Goal: Transaction & Acquisition: Book appointment/travel/reservation

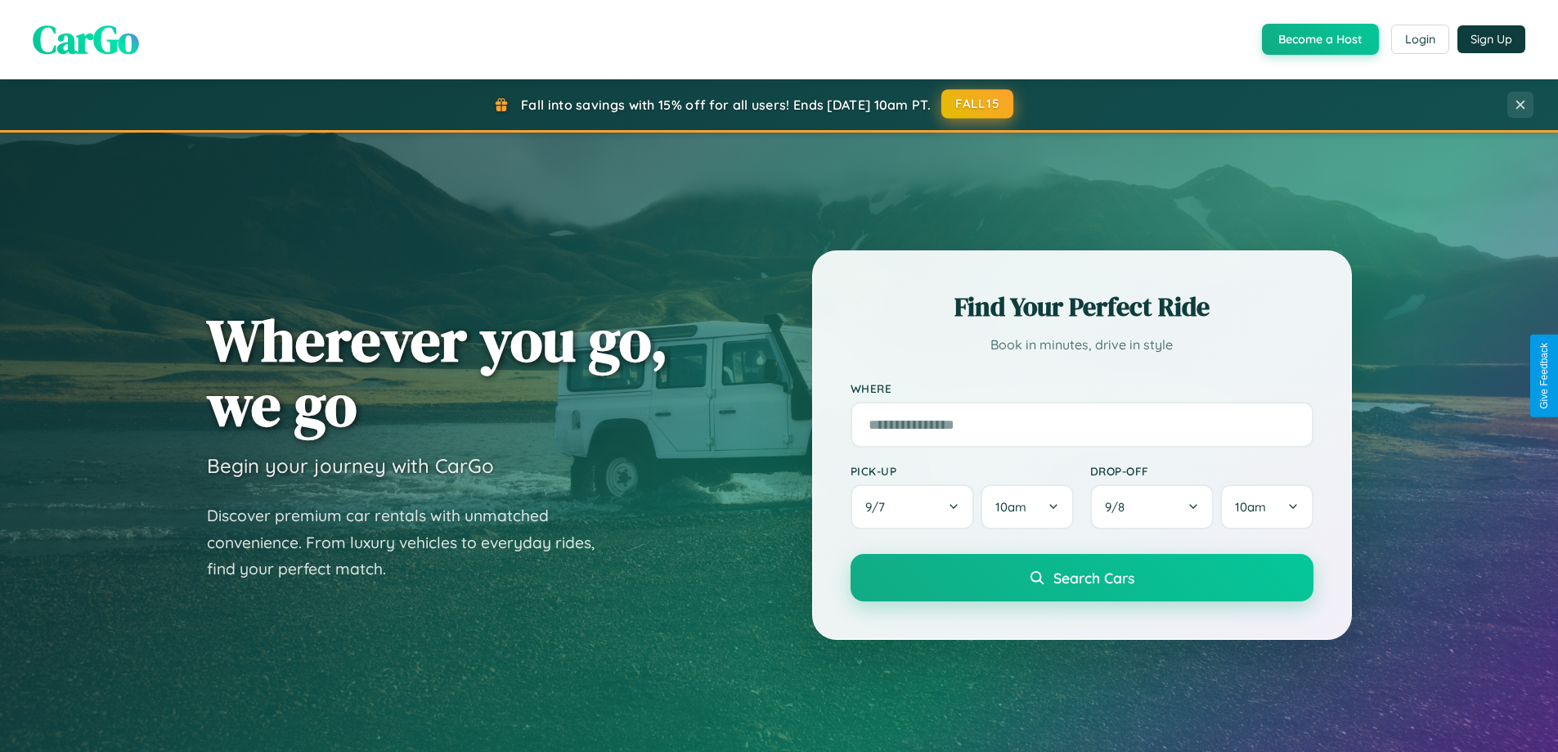
click at [978, 105] on button "FALL15" at bounding box center [977, 103] width 72 height 29
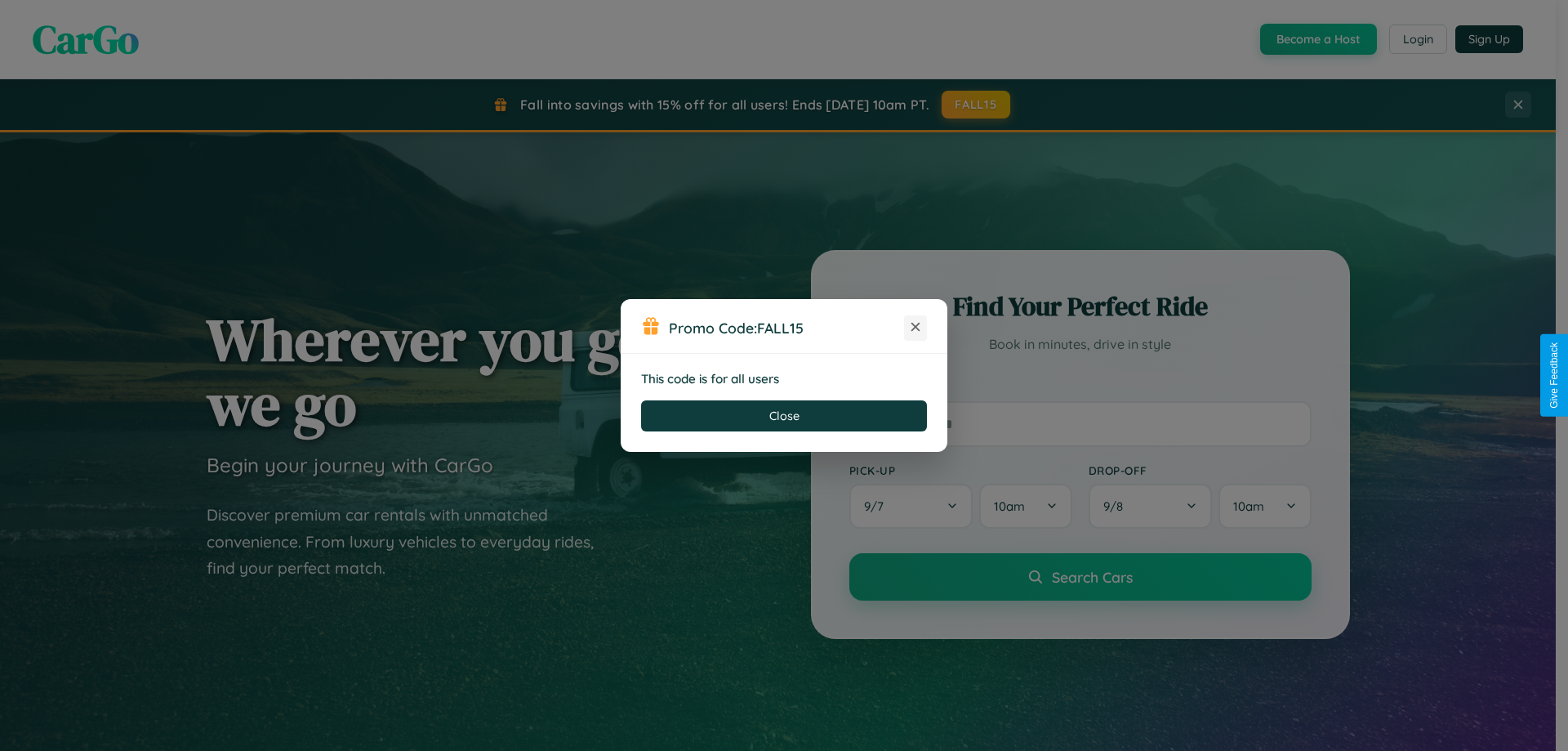
click at [916, 328] on icon at bounding box center [916, 327] width 16 height 16
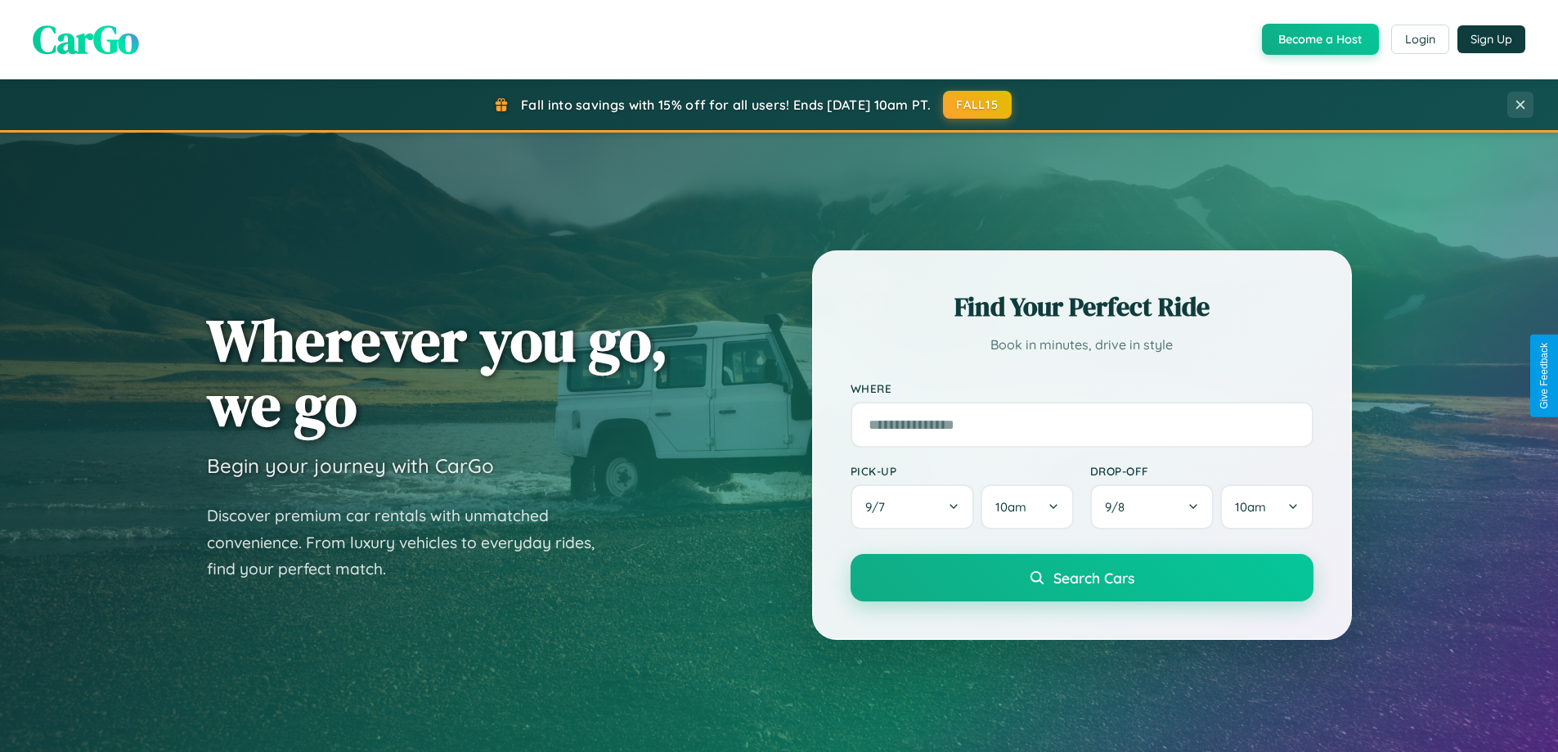
scroll to position [3147, 0]
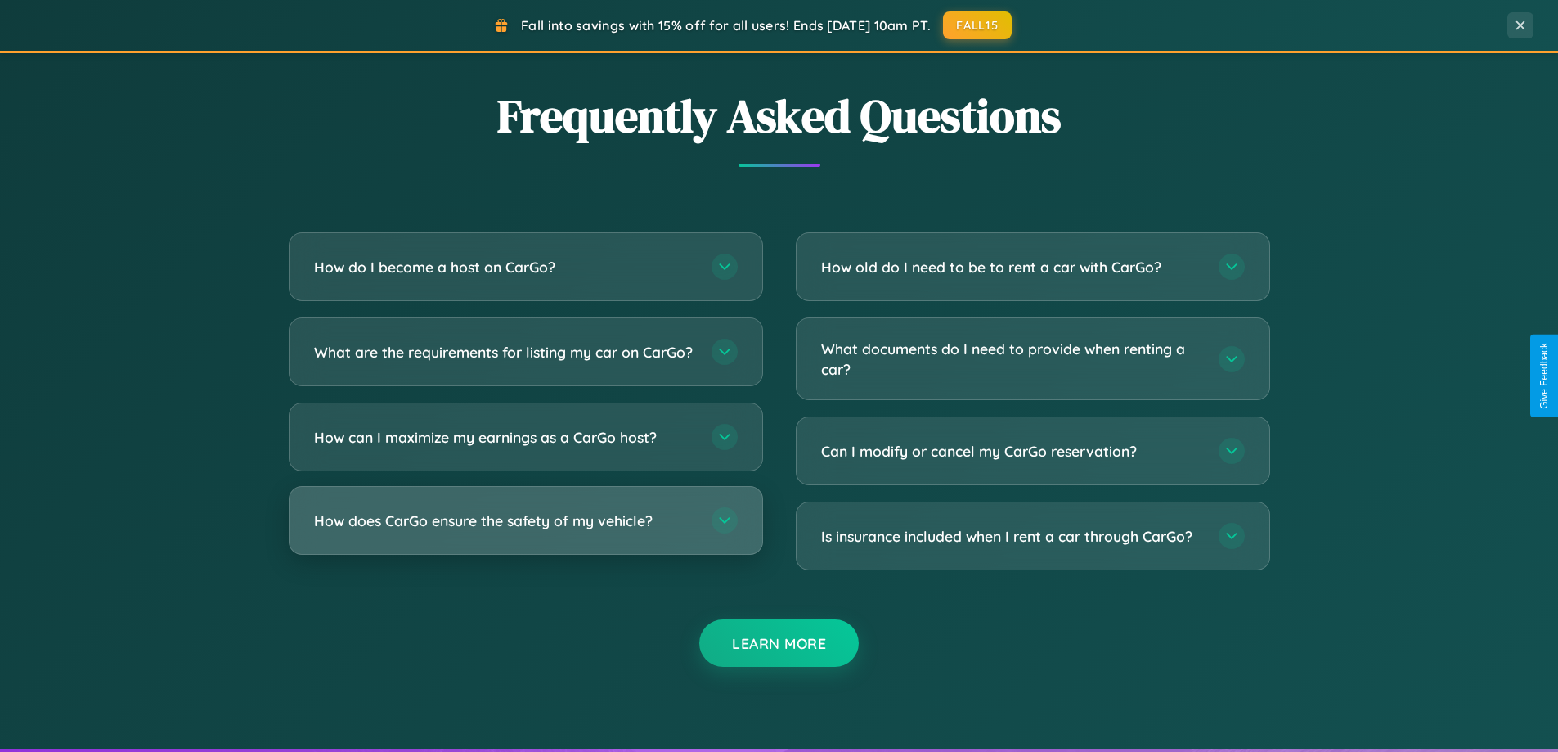
click at [525, 531] on h3 "How does CarGo ensure the safety of my vehicle?" at bounding box center [504, 520] width 381 height 20
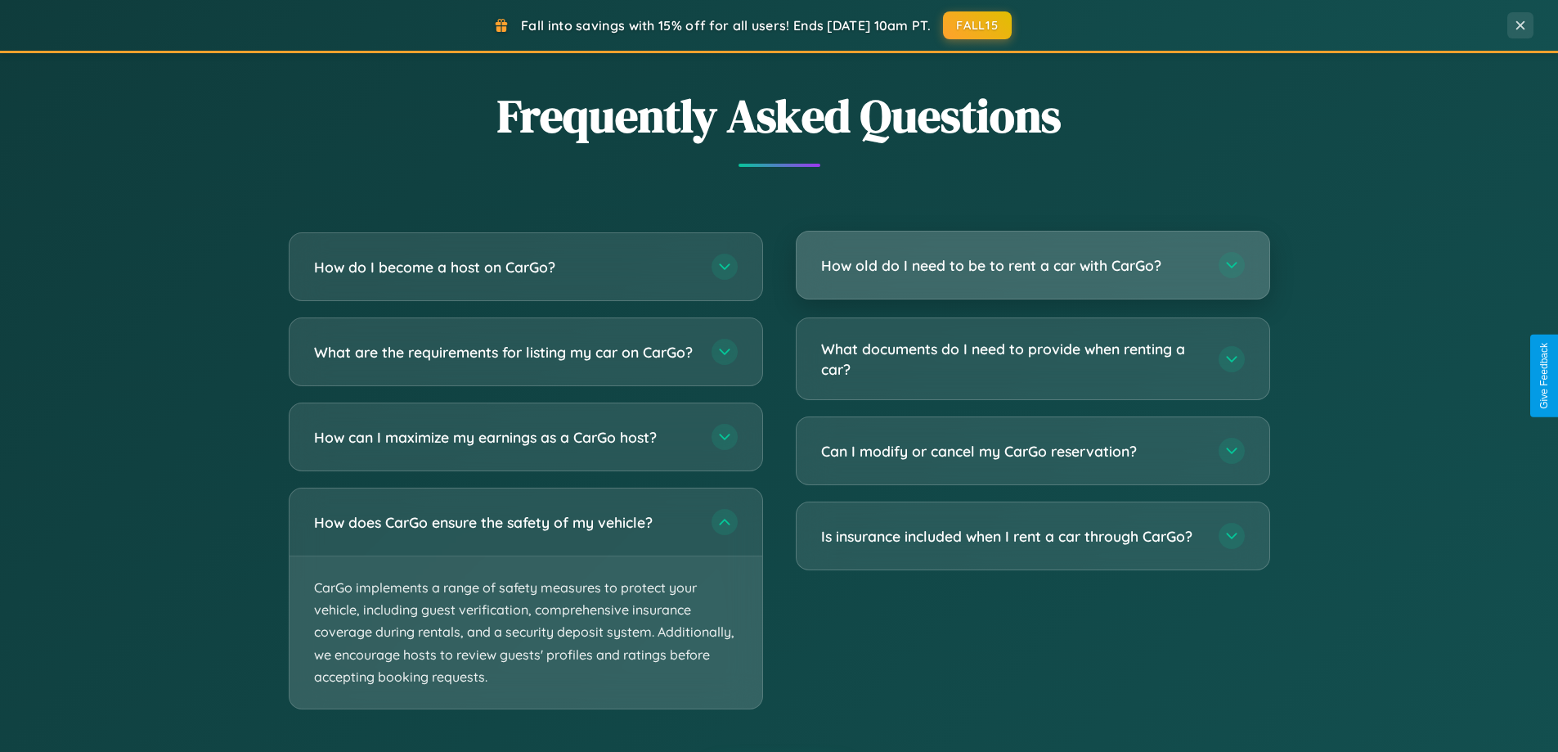
click at [1032, 267] on h3 "How old do I need to be to rent a car with CarGo?" at bounding box center [1011, 265] width 381 height 20
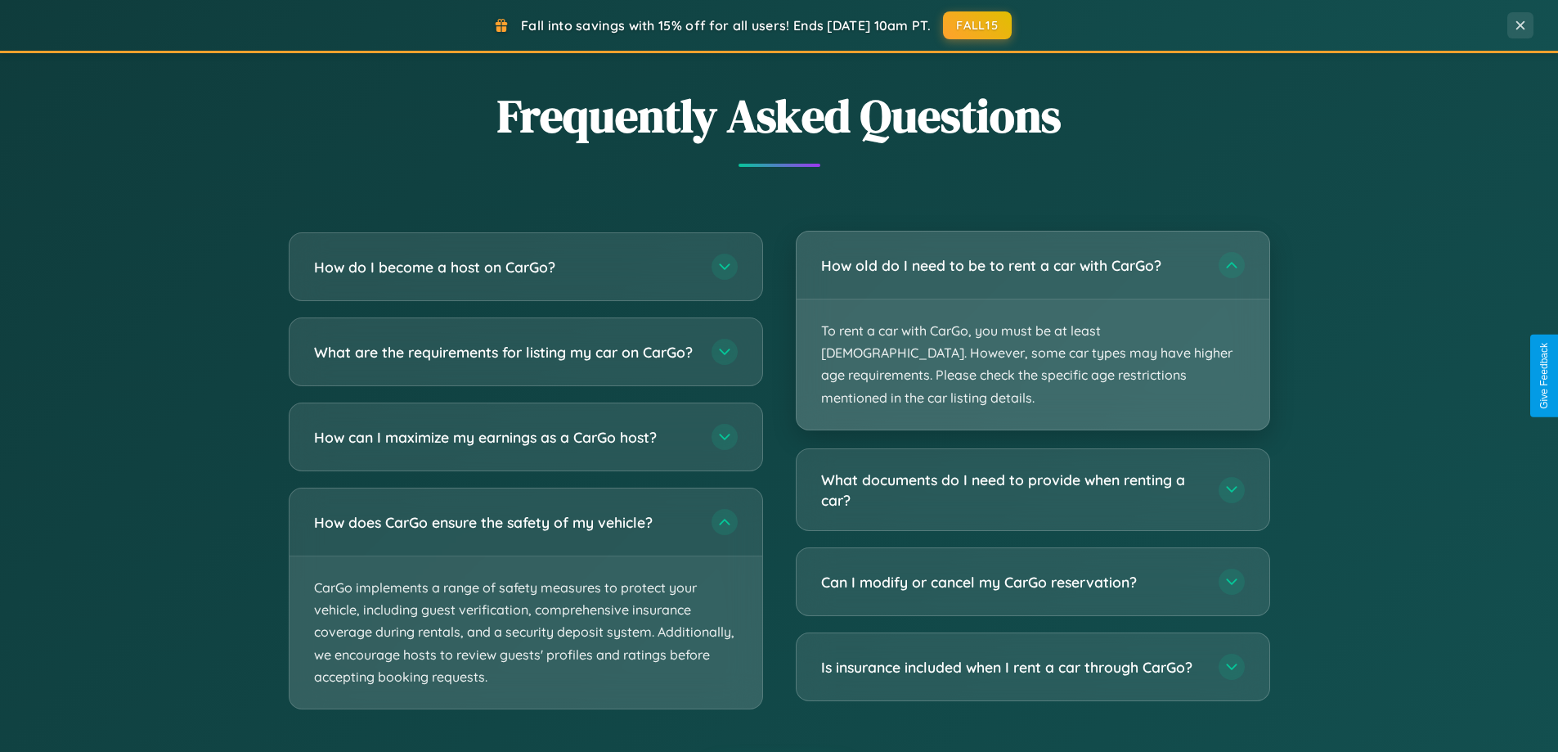
click at [1032, 319] on p "To rent a car with CarGo, you must be at least 21 years old. However, some car …" at bounding box center [1033, 364] width 473 height 130
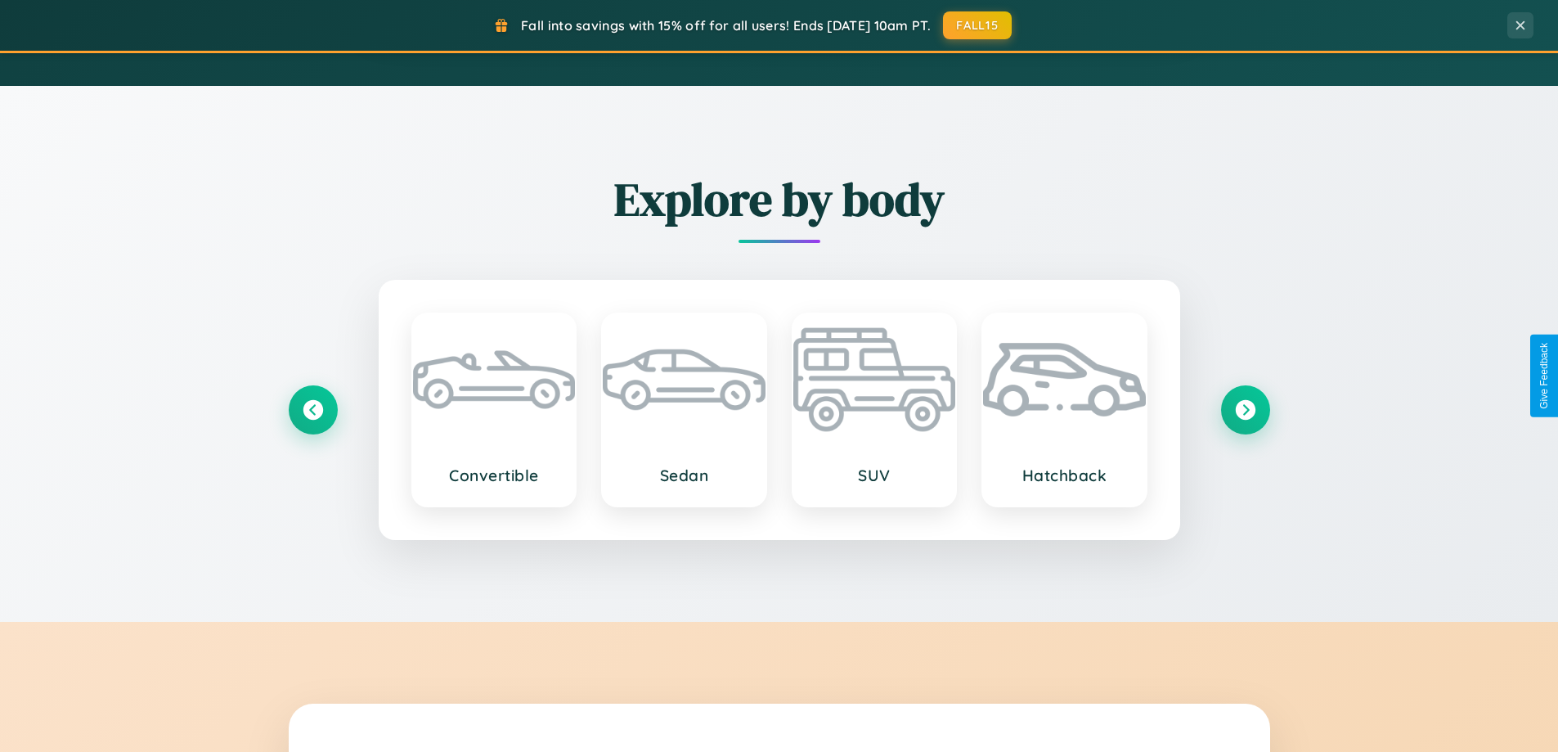
scroll to position [48, 0]
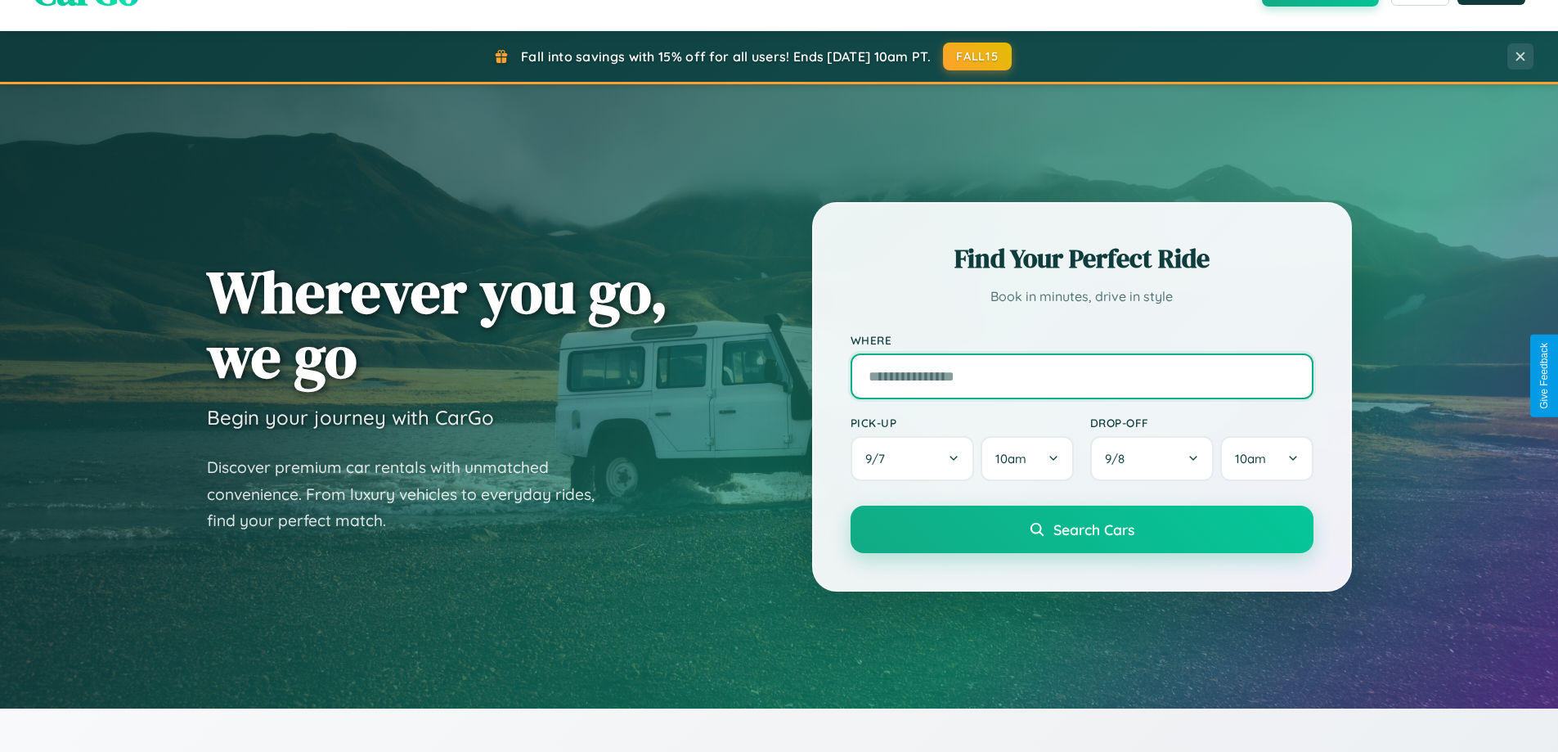
click at [1081, 375] on input "text" at bounding box center [1082, 376] width 463 height 46
type input "*****"
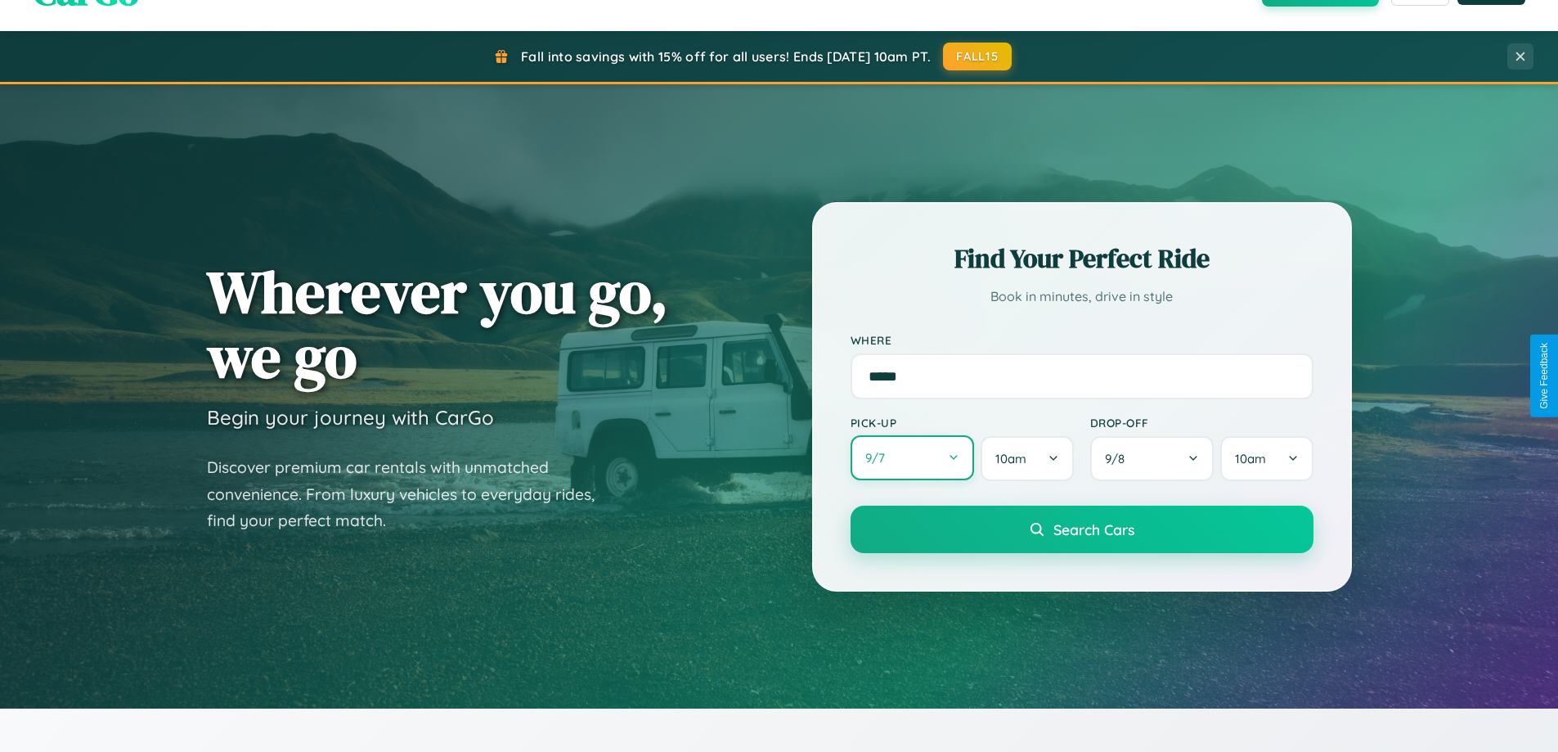
click at [912, 458] on button "9 / 7" at bounding box center [913, 457] width 124 height 45
select select "*"
select select "****"
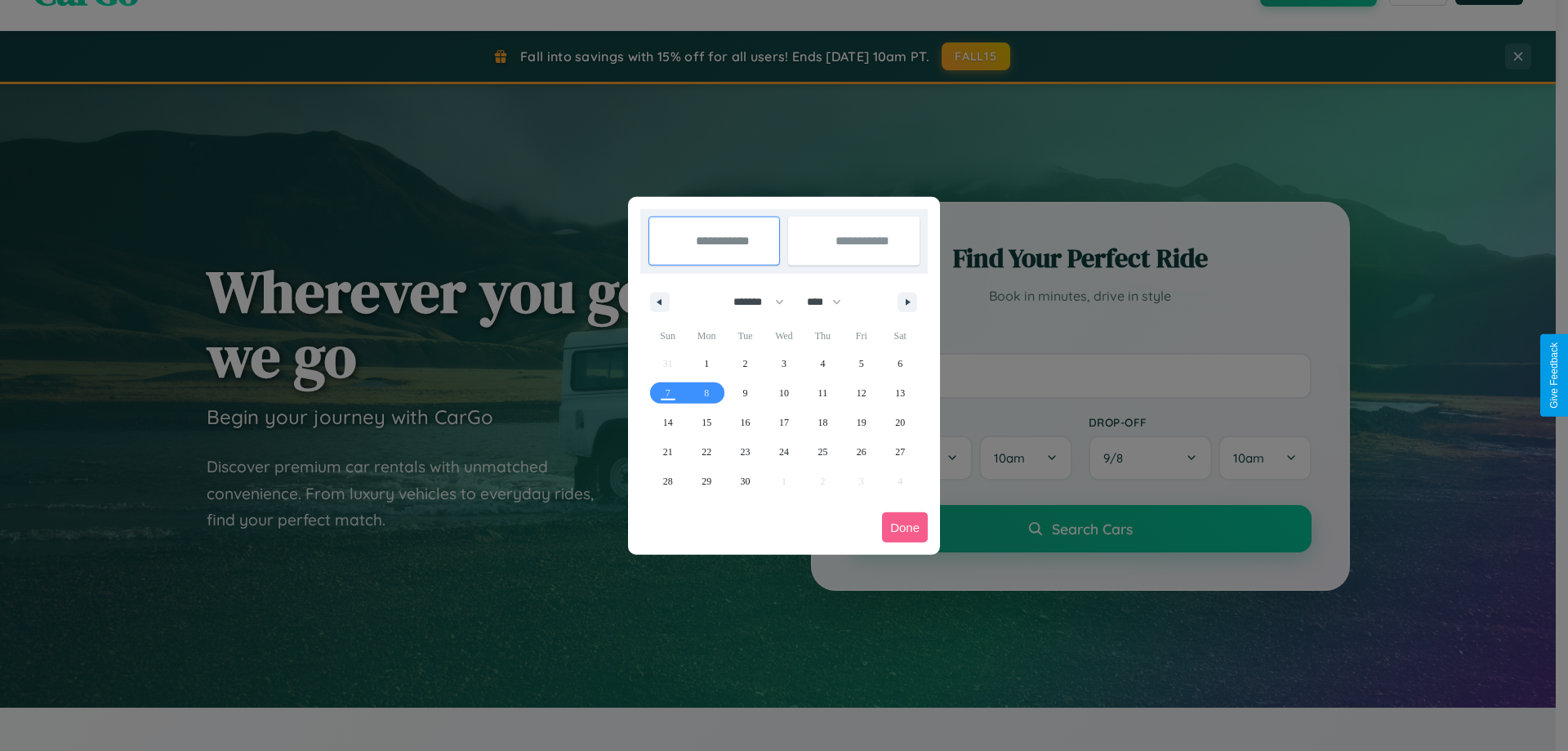
drag, startPoint x: 751, startPoint y: 302, endPoint x: 784, endPoint y: 328, distance: 42.0
click at [751, 302] on select "******* ******** ***** ***** *** **** **** ****** ********* ******* ******** **…" at bounding box center [756, 302] width 70 height 27
select select "*"
drag, startPoint x: 832, startPoint y: 302, endPoint x: 784, endPoint y: 328, distance: 54.6
click at [832, 302] on select "**** **** **** **** **** **** **** **** **** **** **** **** **** **** **** ****…" at bounding box center [823, 302] width 49 height 27
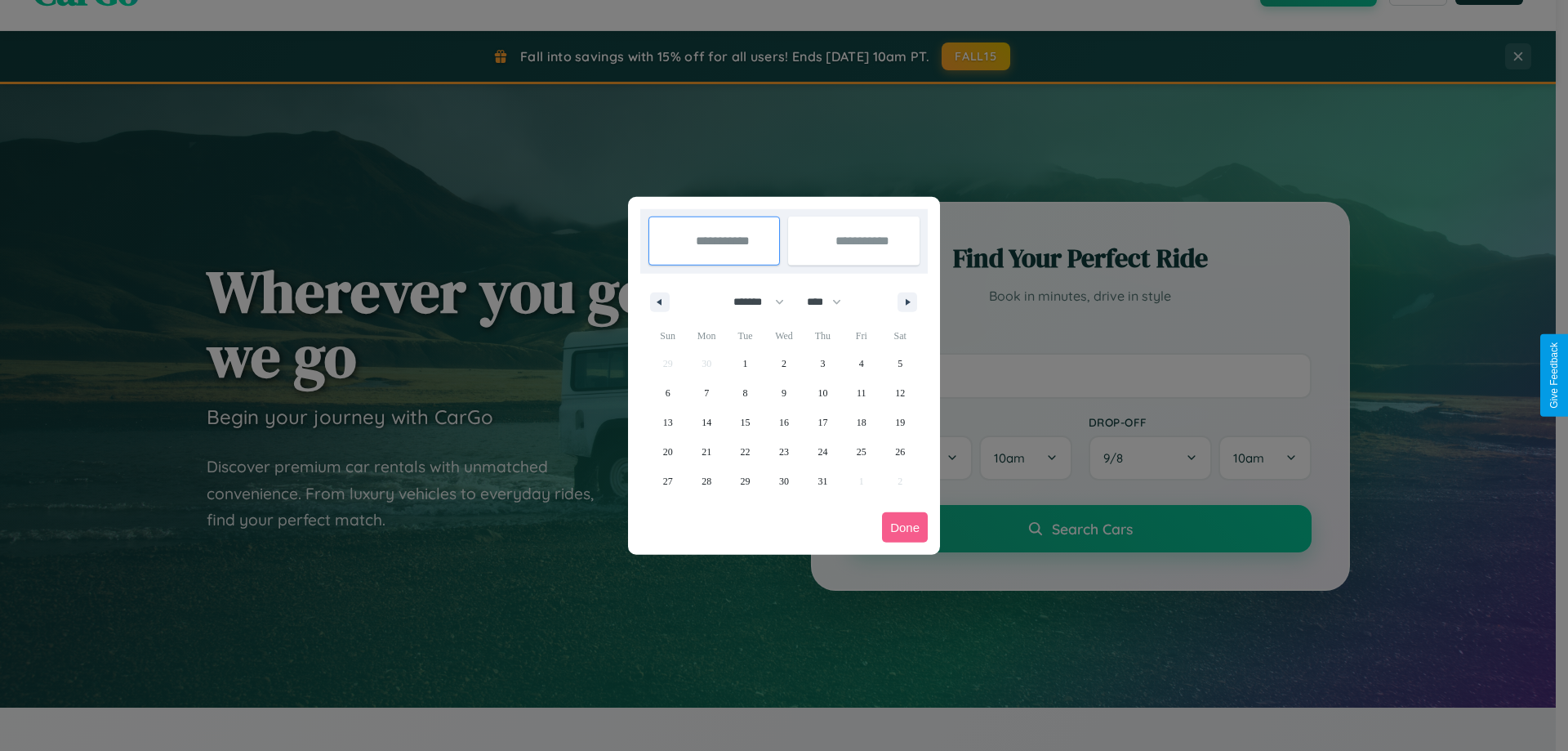
select select "****"
click at [706, 450] on span "20" at bounding box center [707, 451] width 10 height 29
type input "**********"
click at [745, 480] on span "28" at bounding box center [746, 480] width 10 height 29
type input "**********"
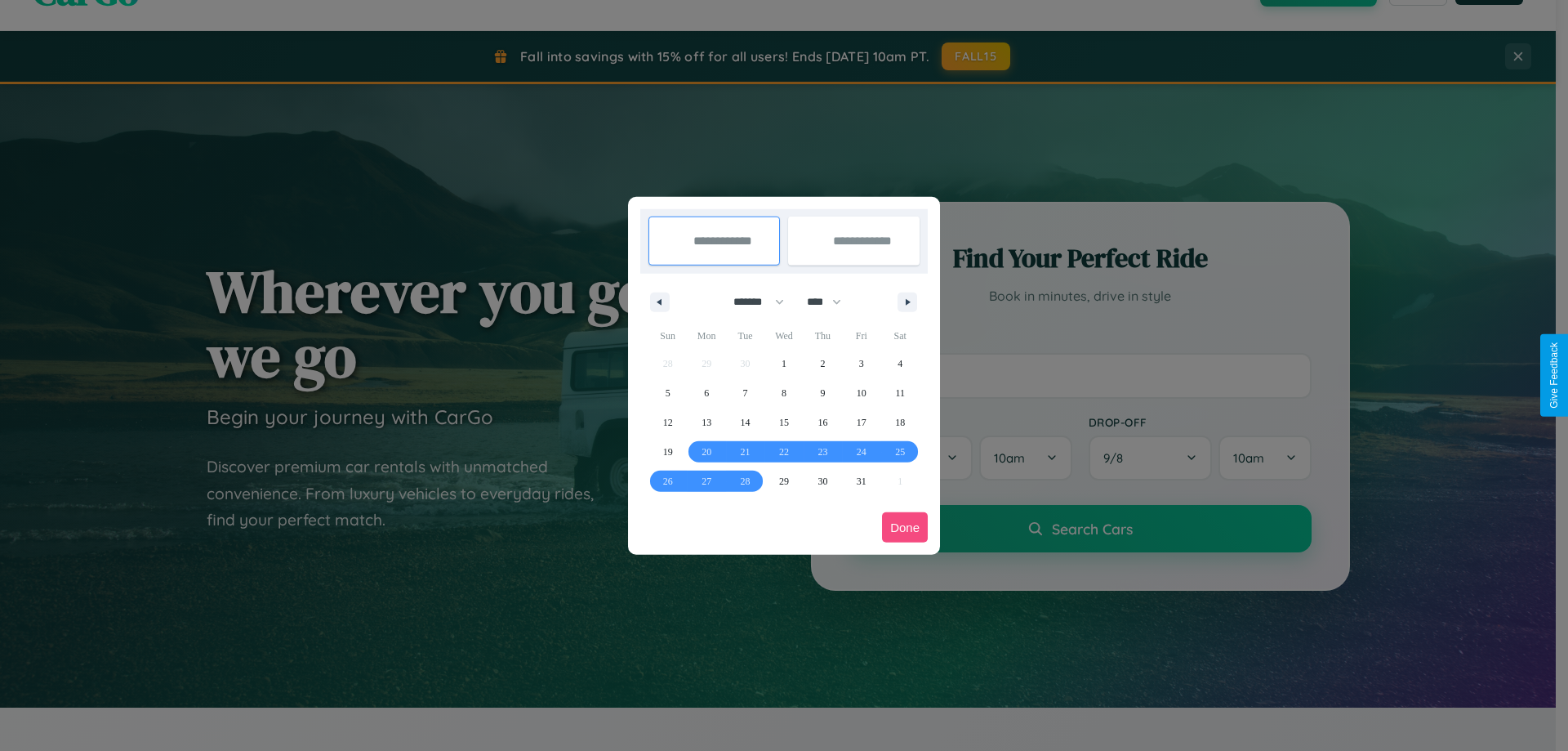
click at [905, 527] on button "Done" at bounding box center [905, 527] width 46 height 30
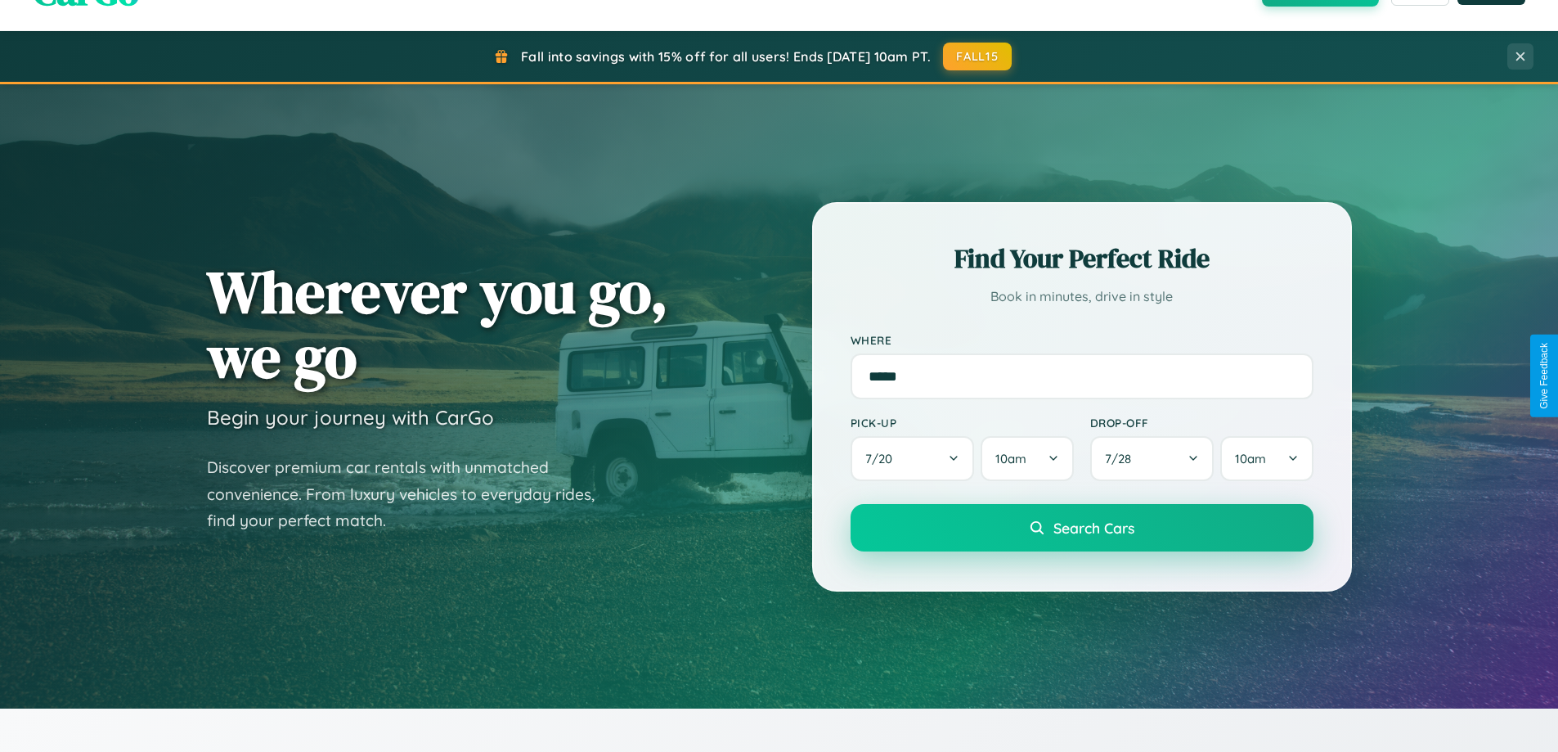
click at [1081, 528] on span "Search Cars" at bounding box center [1093, 528] width 81 height 18
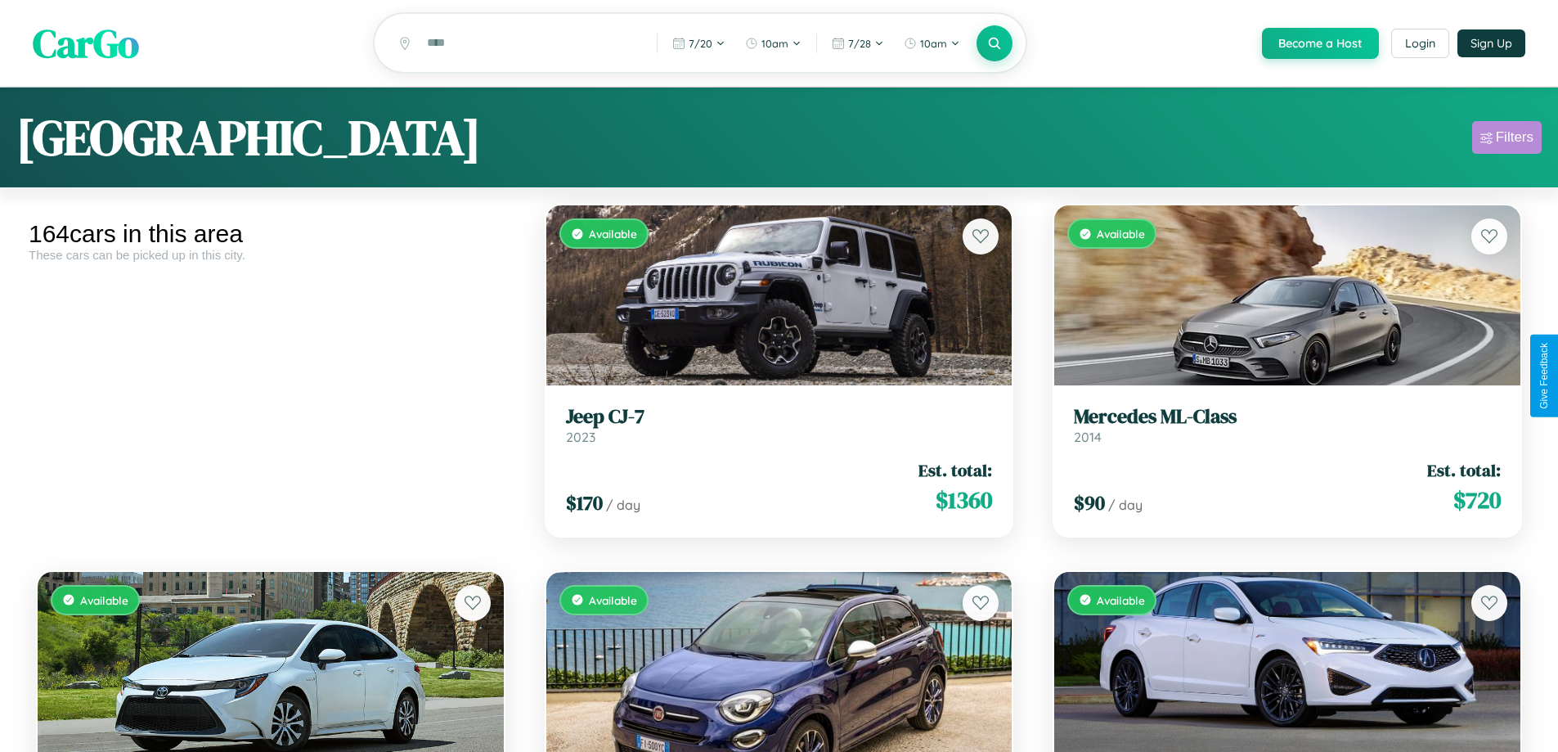
click at [1507, 140] on div "Filters" at bounding box center [1515, 137] width 38 height 16
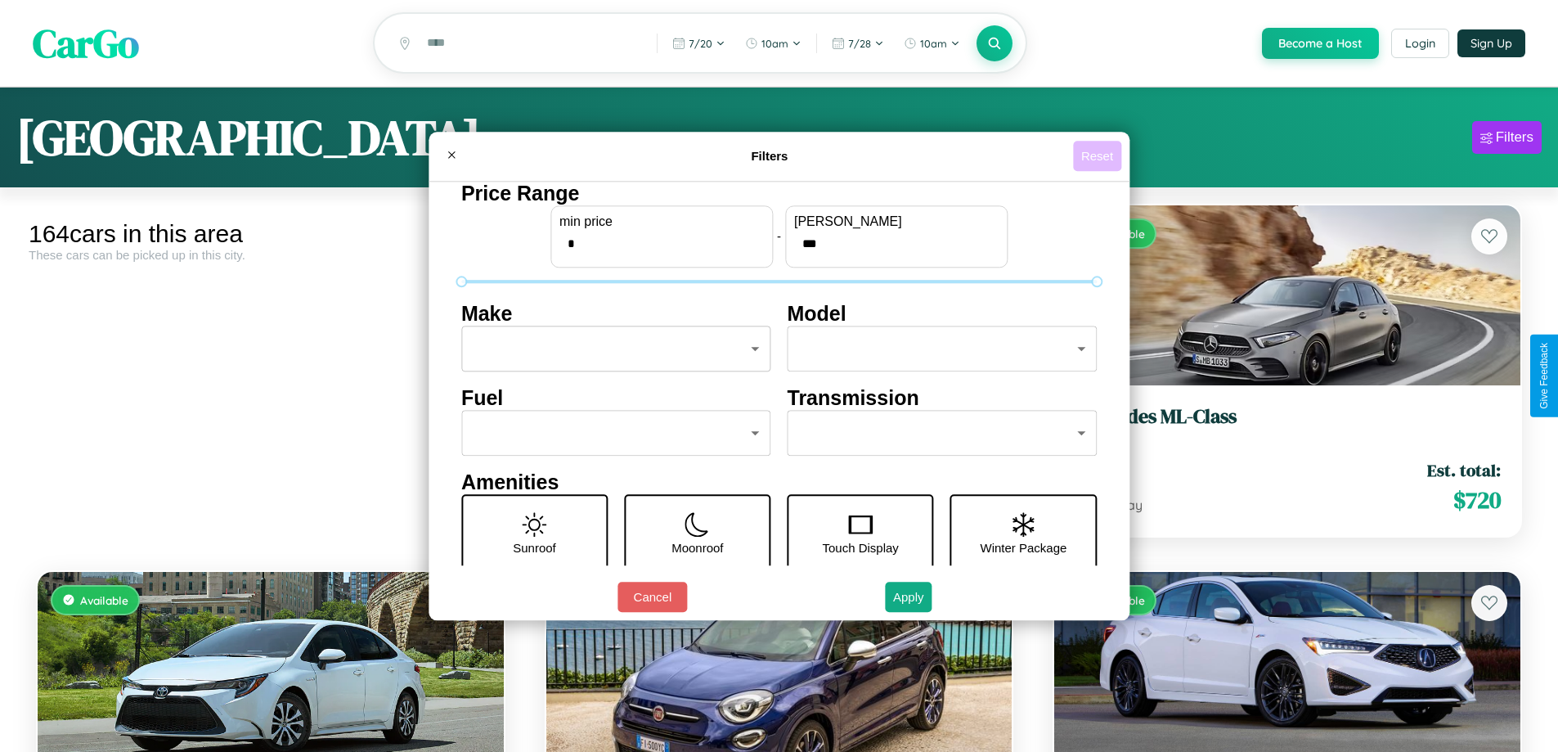
click at [1099, 155] on button "Reset" at bounding box center [1097, 156] width 48 height 30
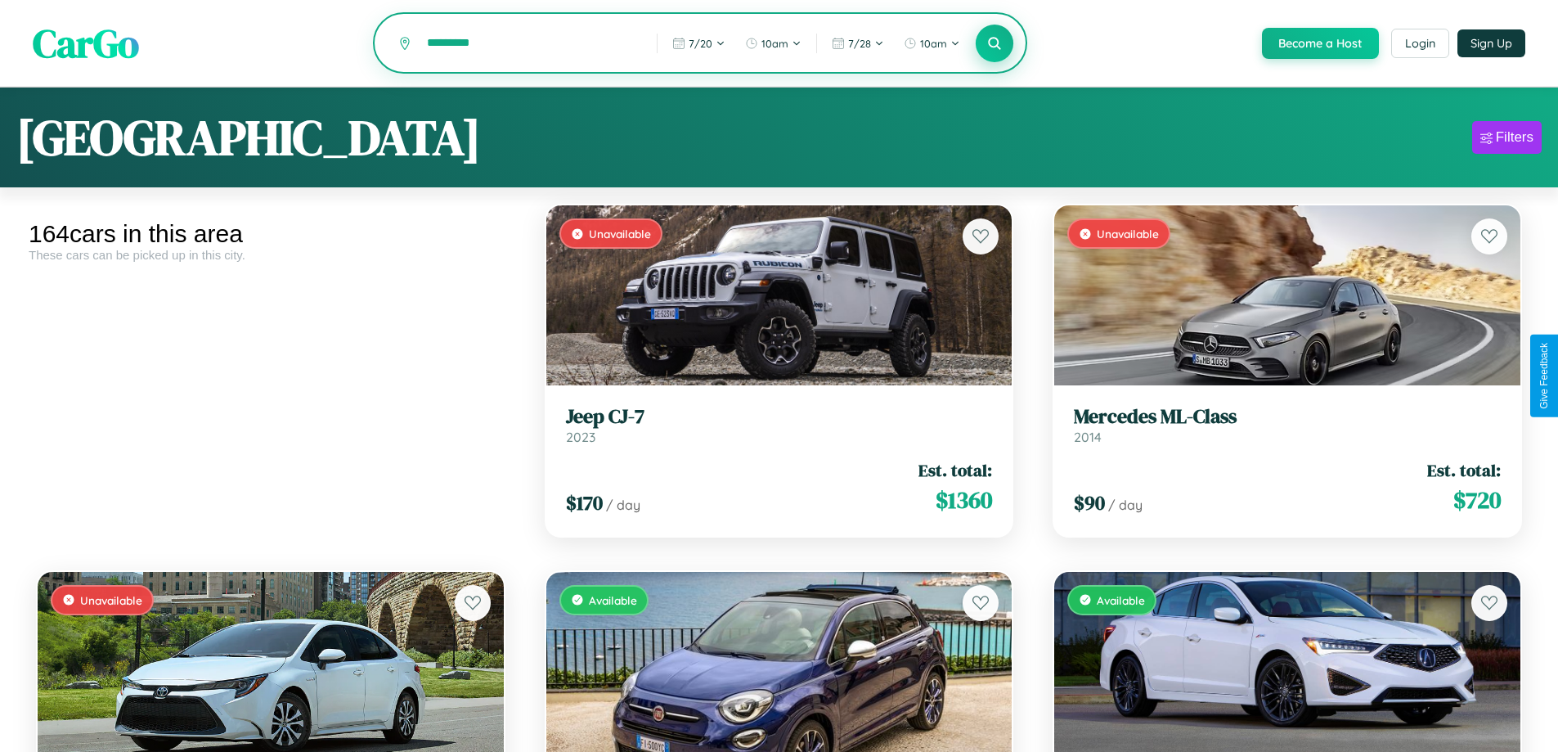
type input "*********"
click at [994, 44] on icon at bounding box center [995, 43] width 16 height 16
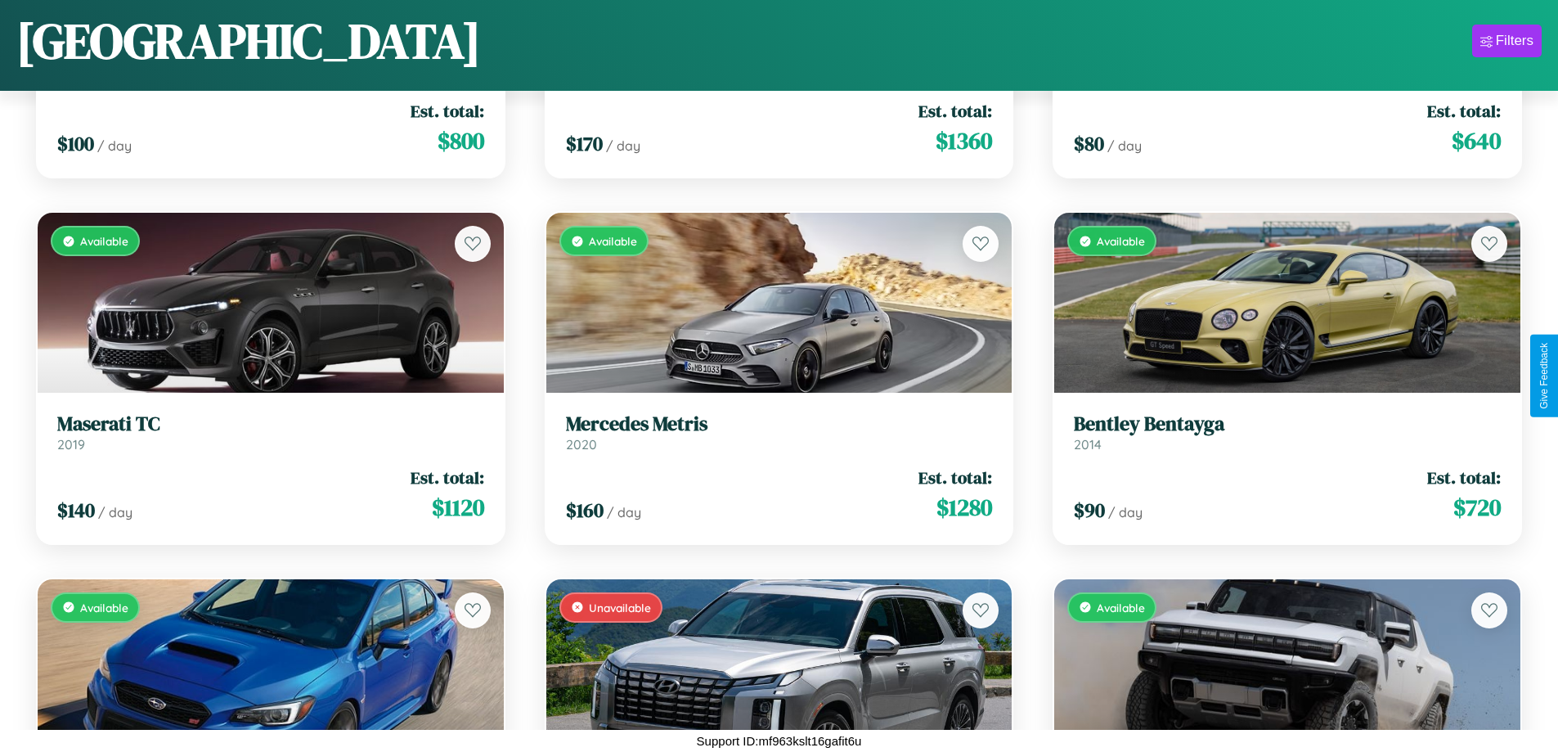
scroll to position [2061, 0]
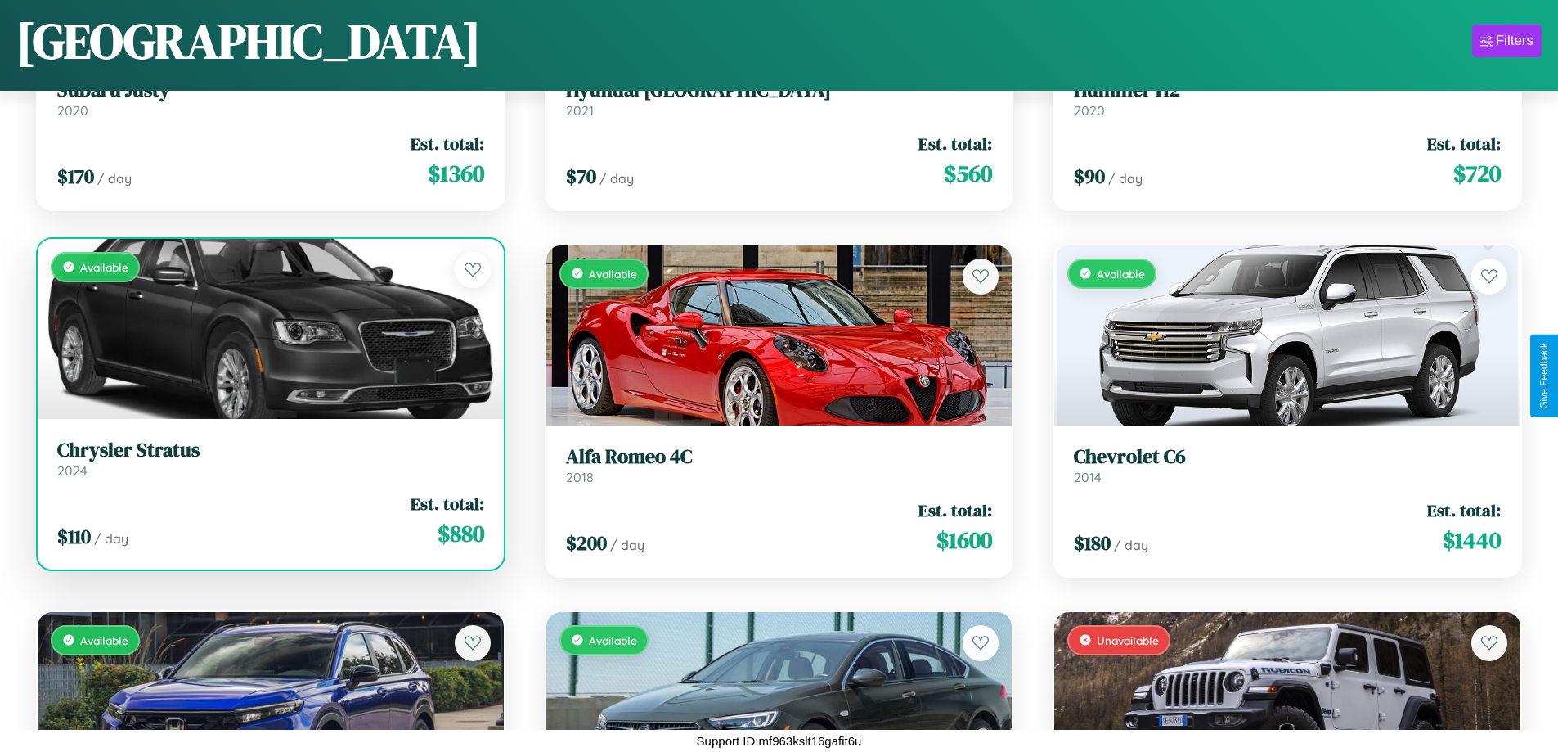
click at [268, 458] on h3 "Chrysler Stratus" at bounding box center [270, 450] width 427 height 24
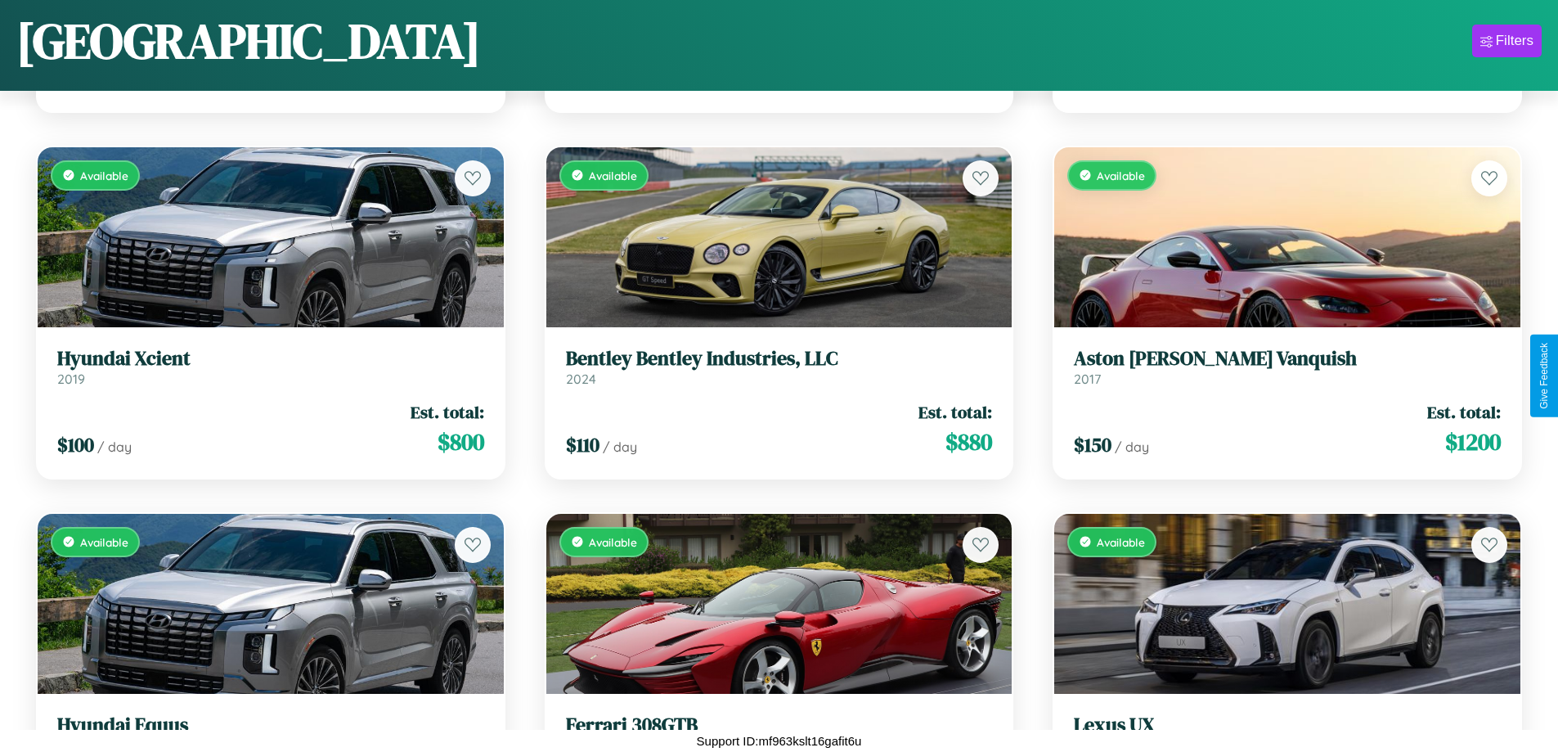
scroll to position [13415, 0]
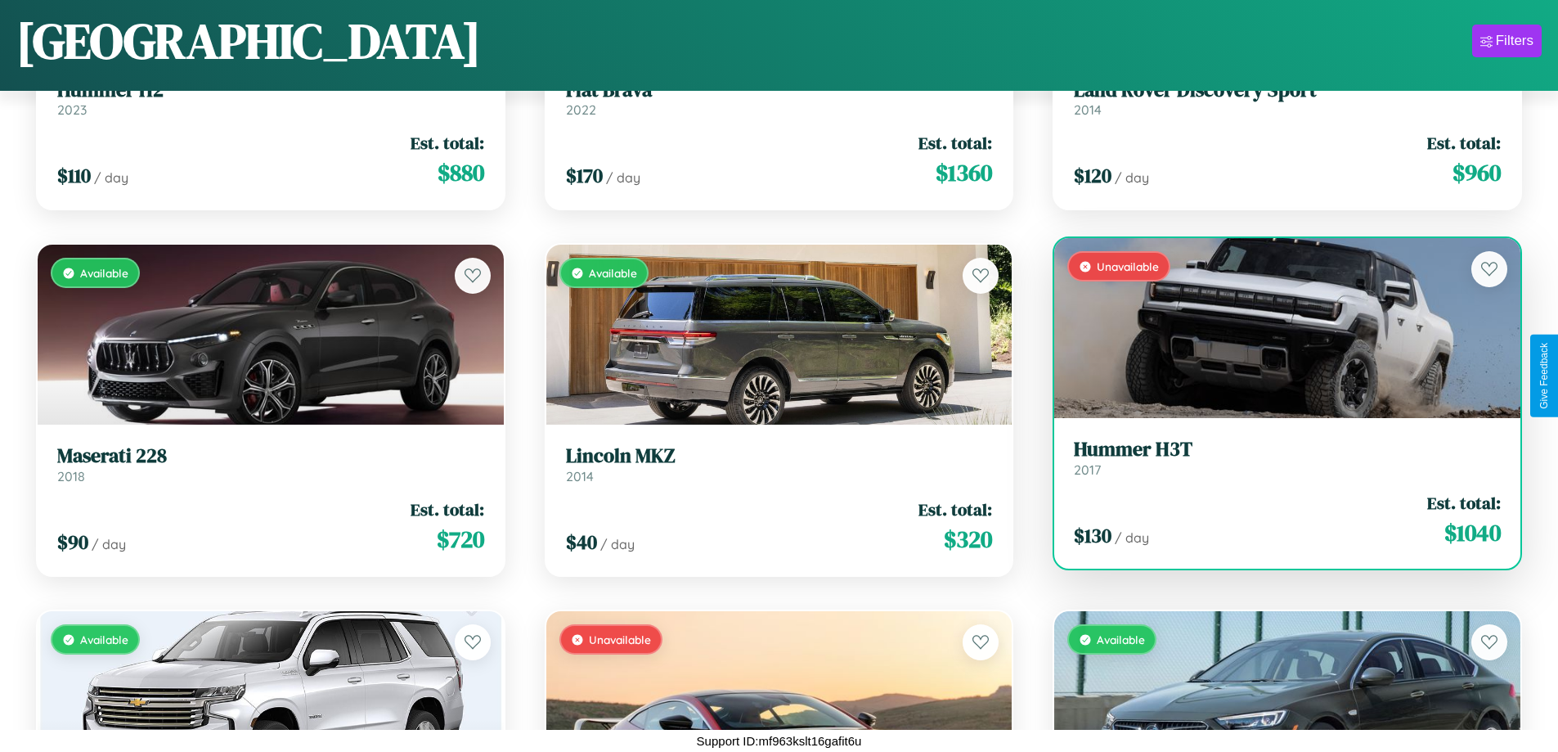
click at [1277, 461] on link "Hummer H3T 2017" at bounding box center [1287, 458] width 427 height 40
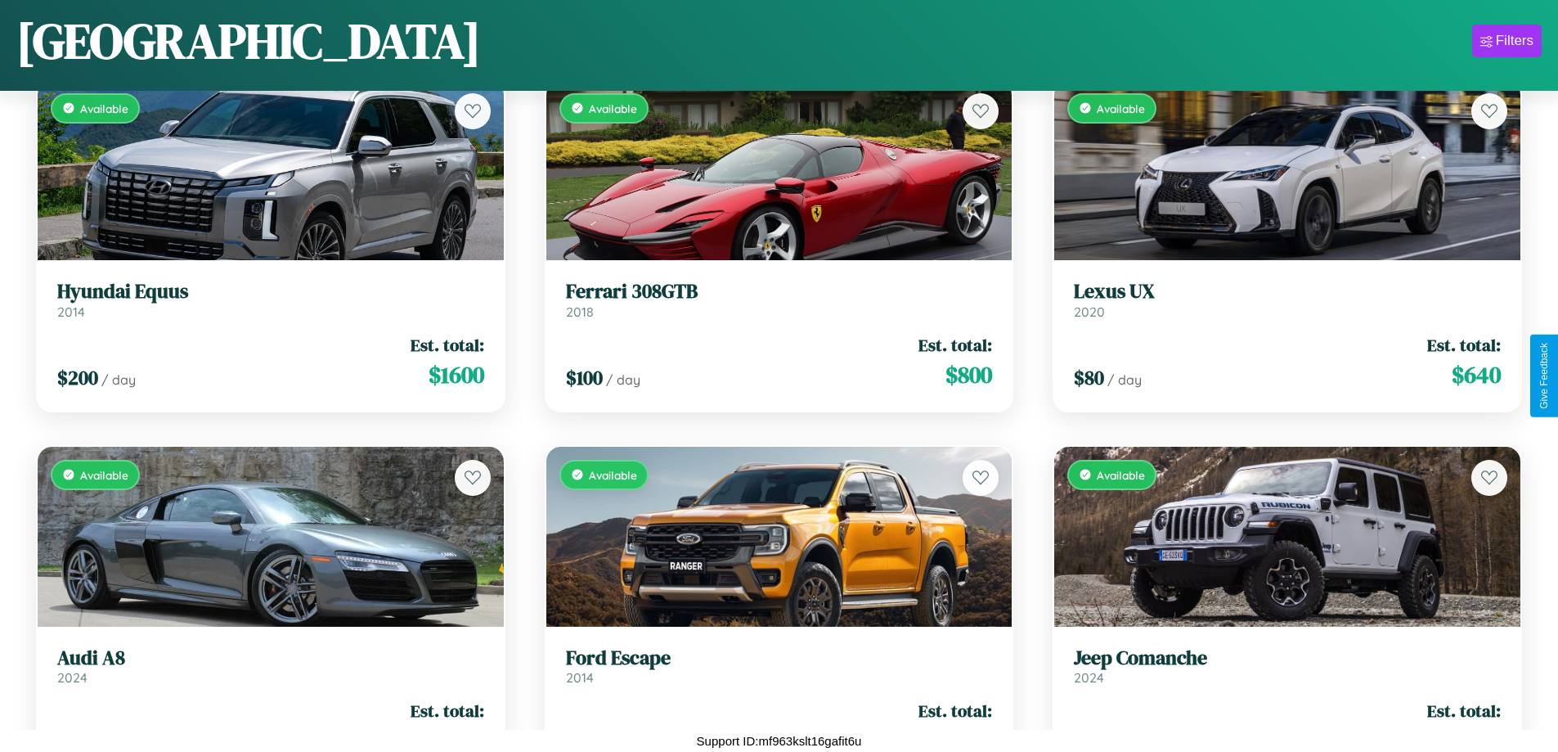
scroll to position [9386, 0]
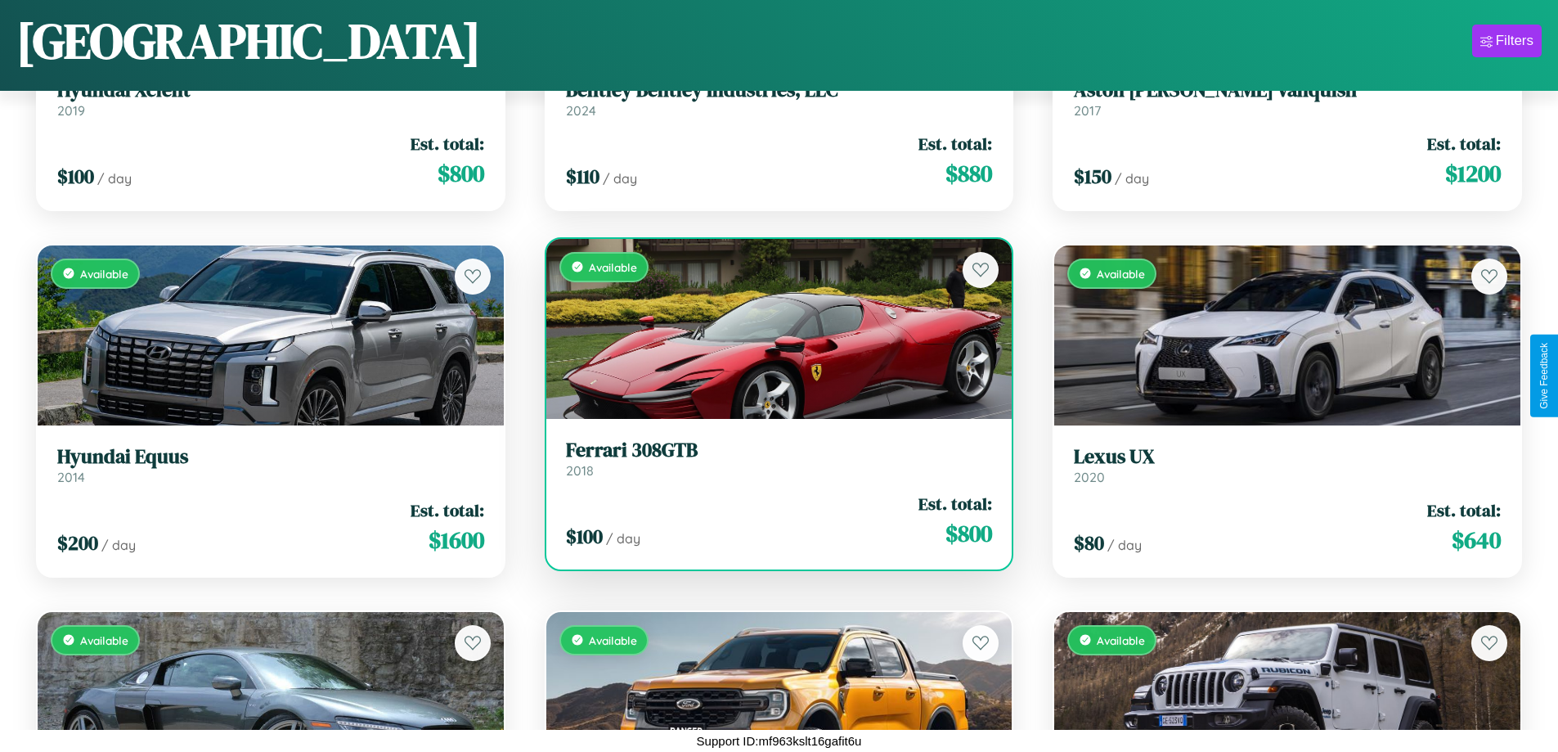
click at [772, 458] on h3 "Ferrari 308GTB" at bounding box center [779, 450] width 427 height 24
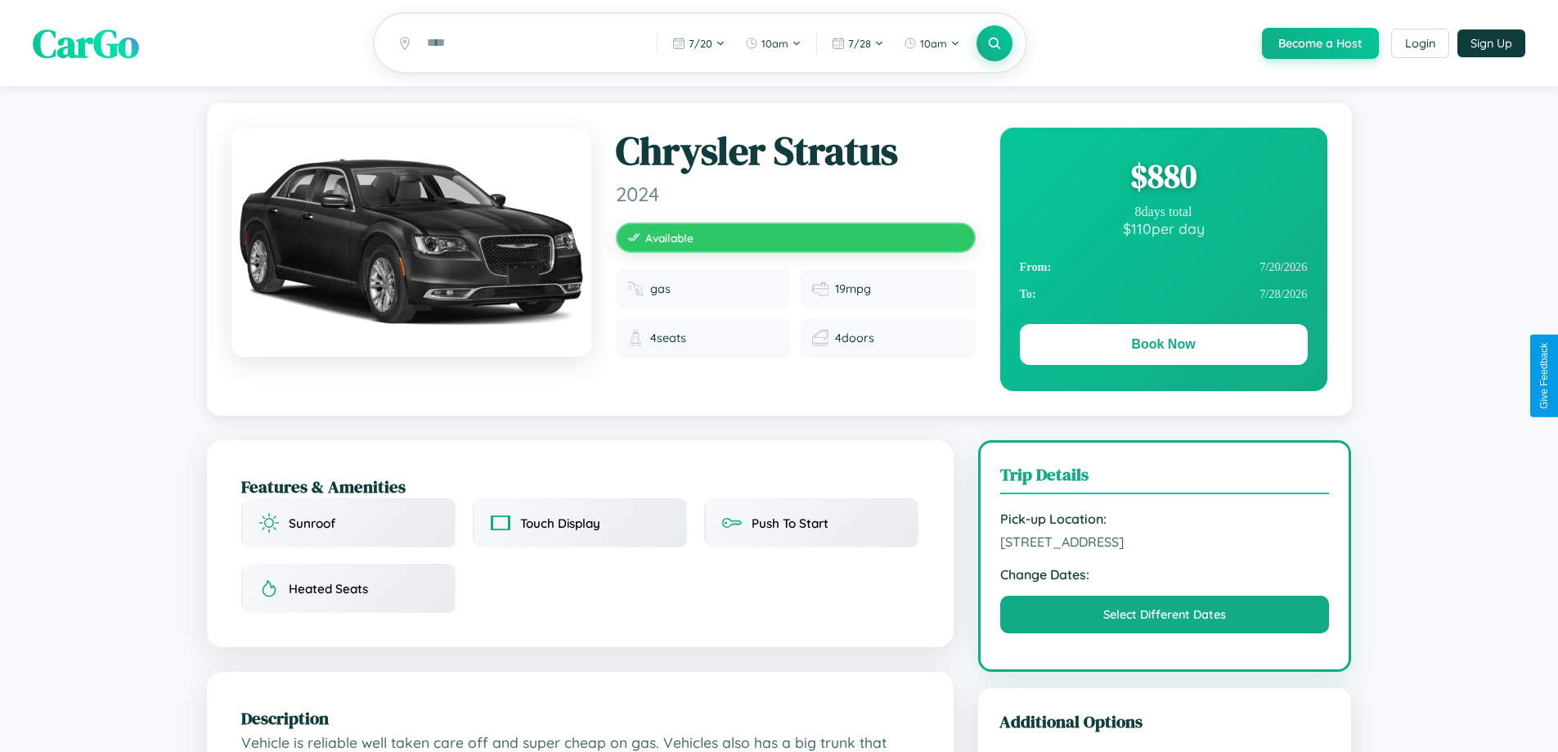
click at [1163, 178] on div "$ 880" at bounding box center [1164, 176] width 288 height 44
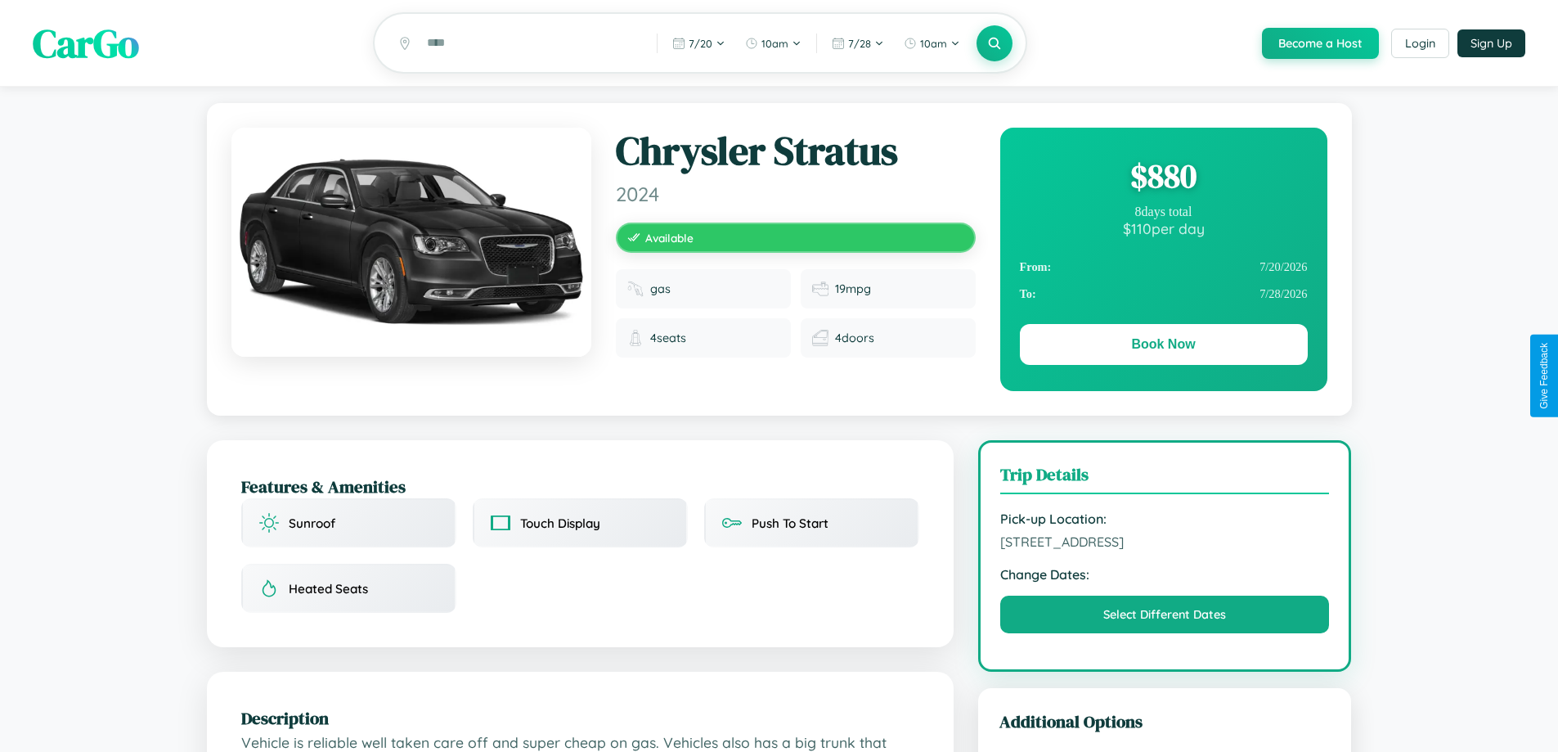
click at [1163, 178] on div "$ 880" at bounding box center [1164, 176] width 288 height 44
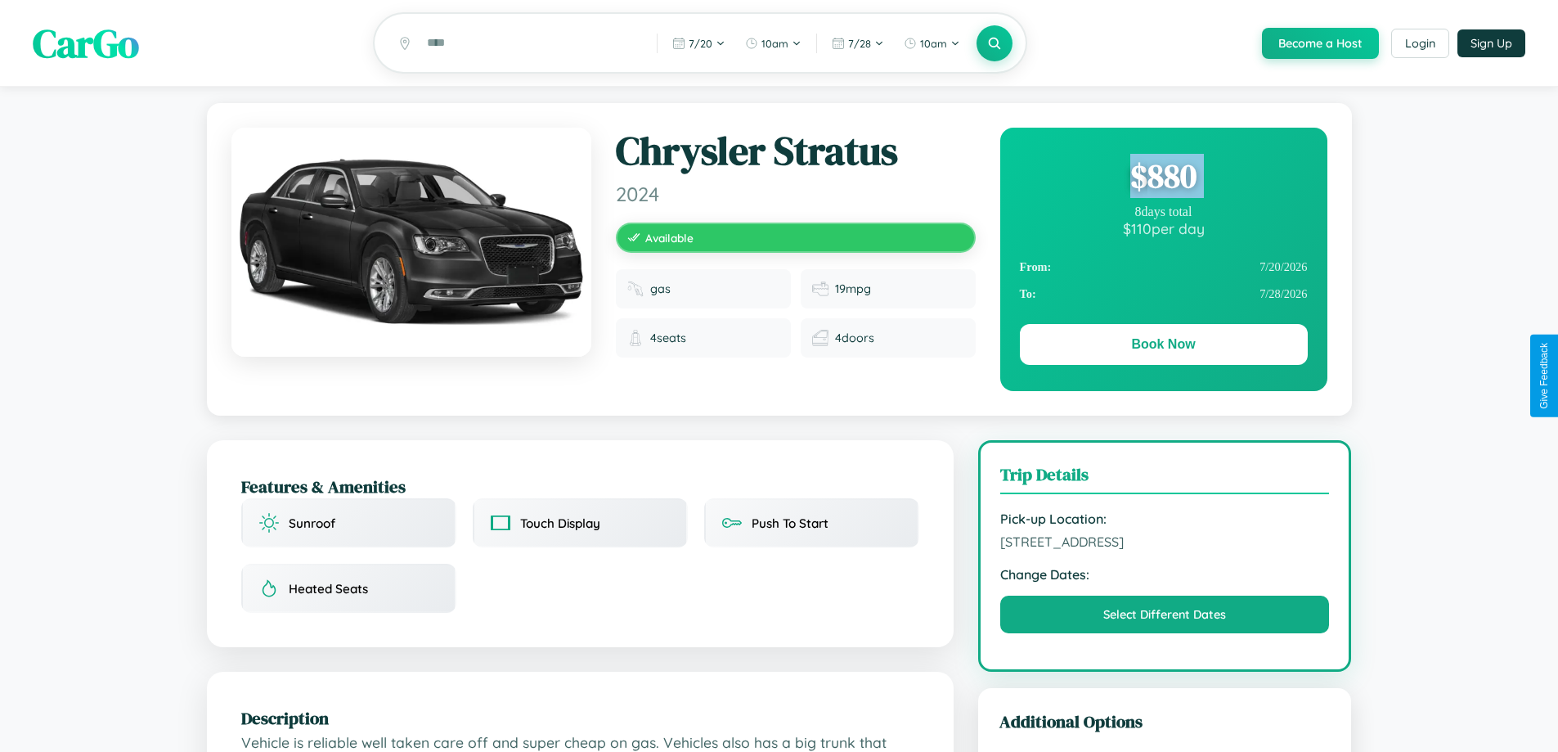
click at [1163, 178] on div "$ 880" at bounding box center [1164, 176] width 288 height 44
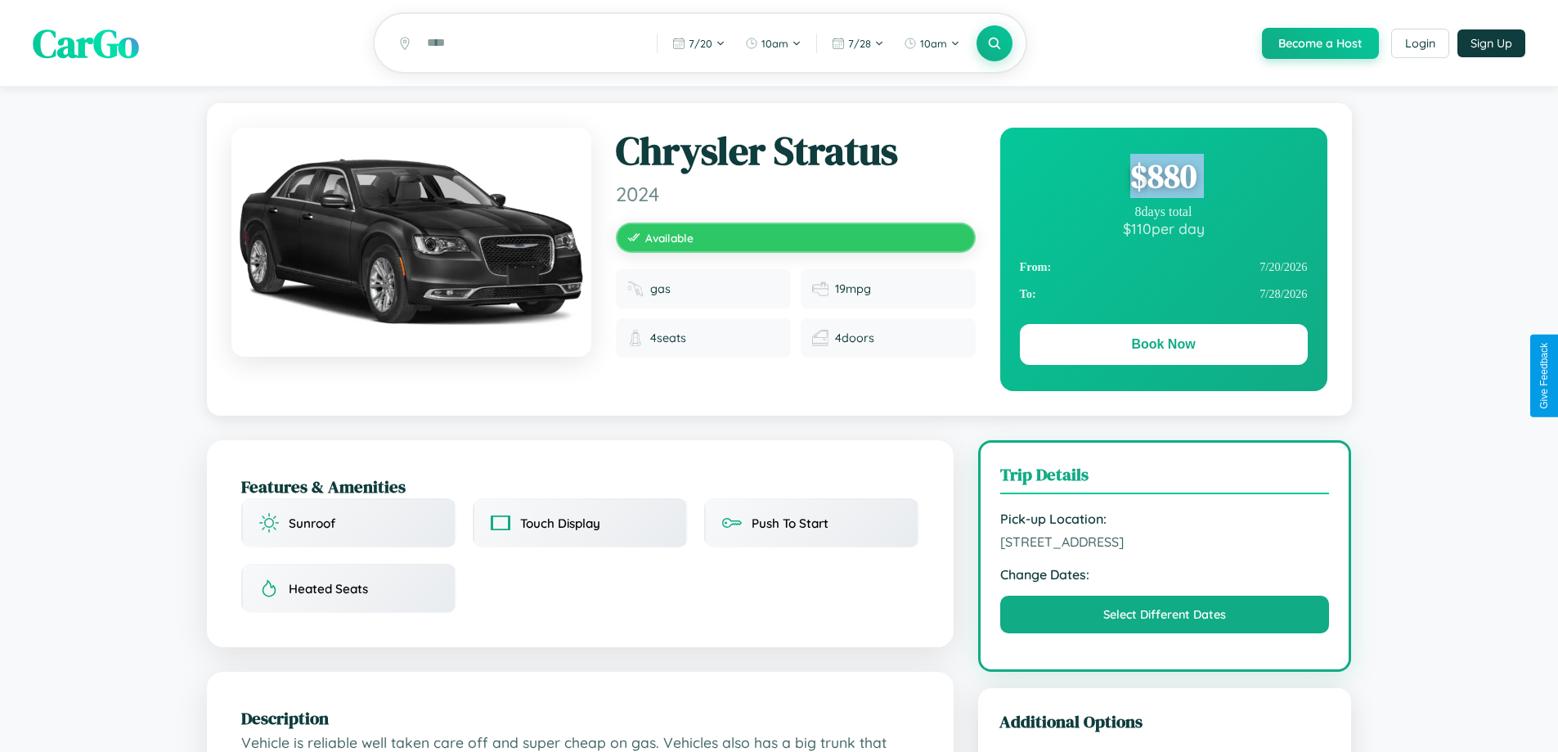
click at [1163, 178] on div "$ 880" at bounding box center [1164, 176] width 288 height 44
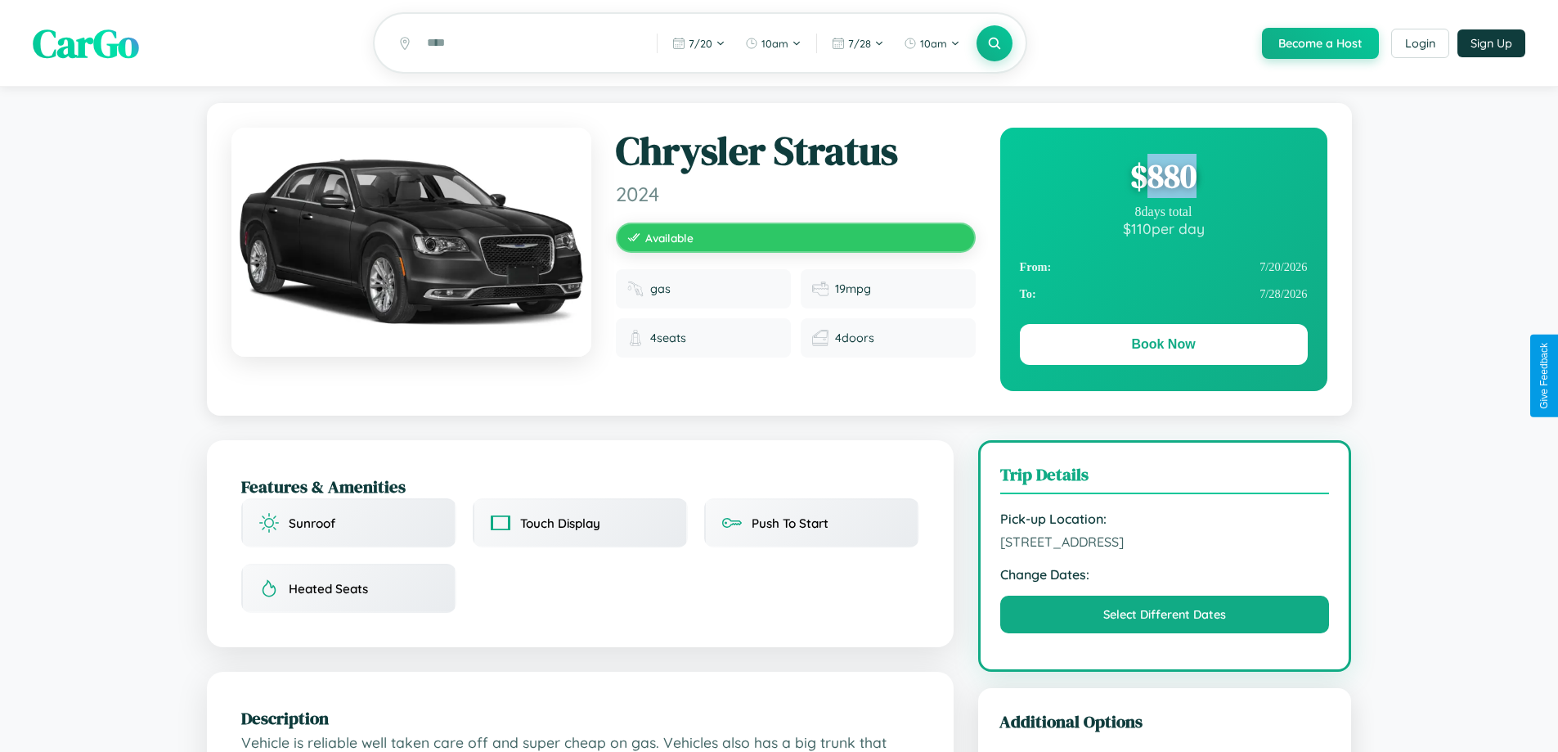
click at [1163, 178] on div "$ 880" at bounding box center [1164, 176] width 288 height 44
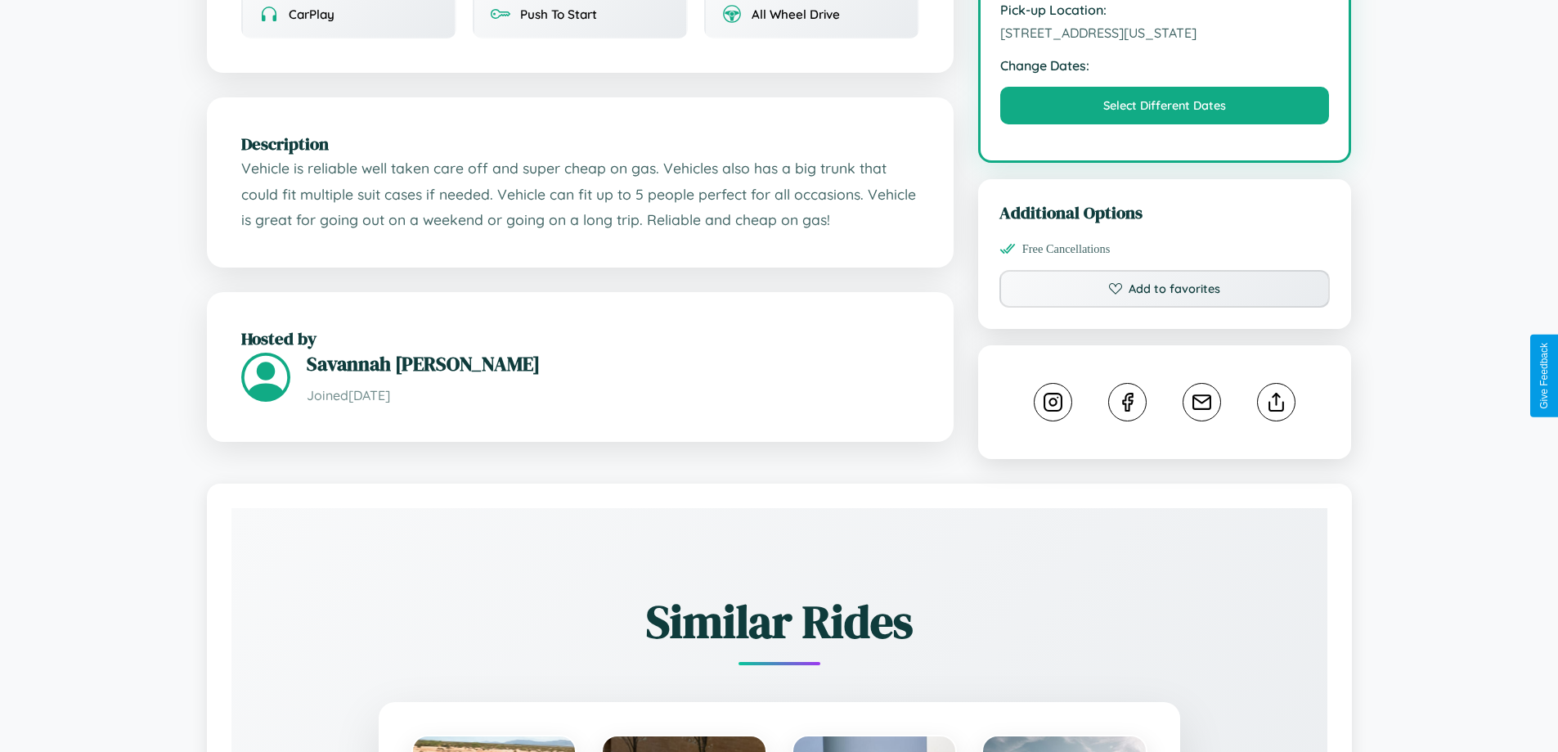
scroll to position [604, 0]
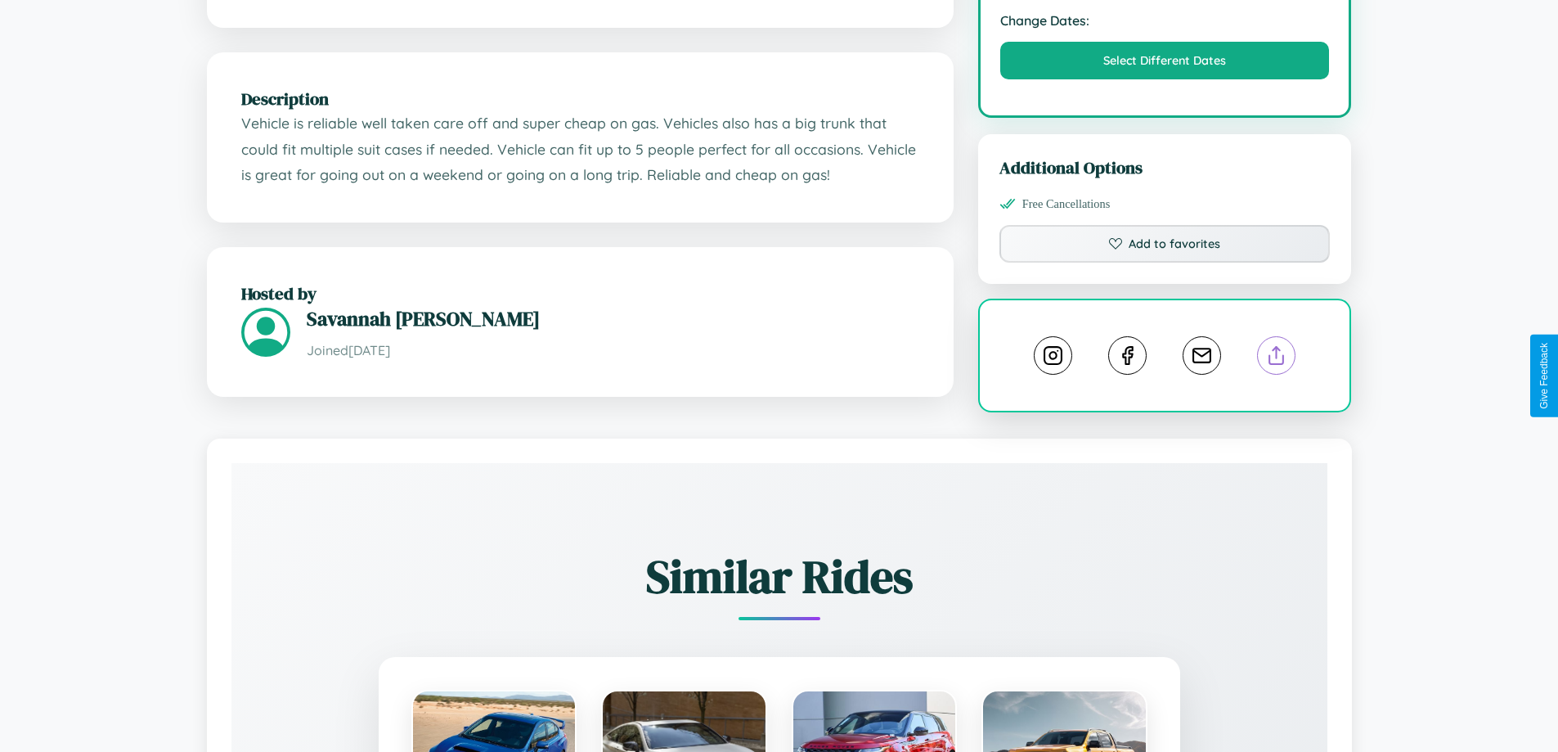
click at [1277, 358] on line at bounding box center [1277, 352] width 0 height 11
